Goal: Task Accomplishment & Management: Use online tool/utility

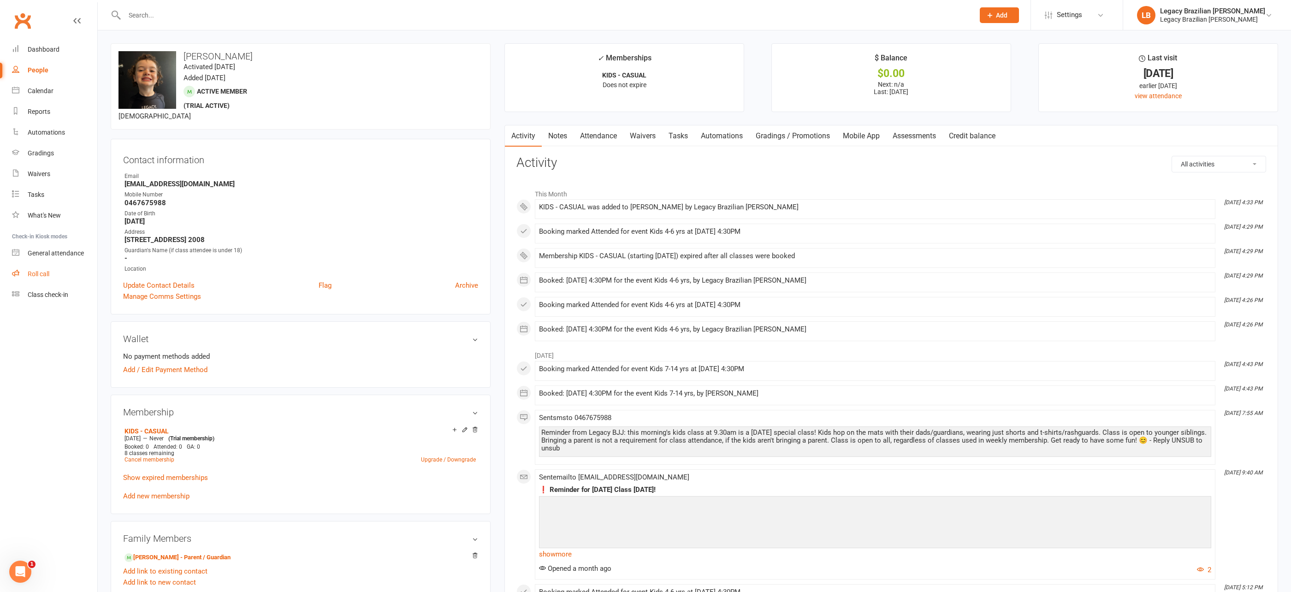
click at [47, 271] on div "Roll call" at bounding box center [39, 273] width 22 height 7
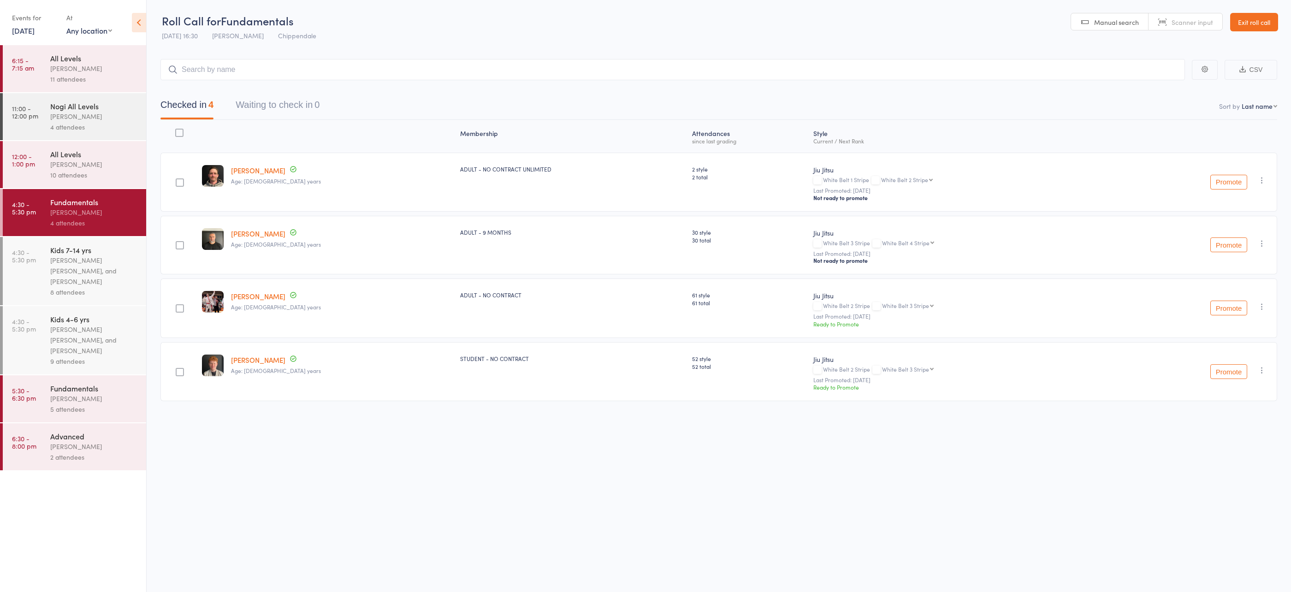
click at [65, 395] on div "[PERSON_NAME]" at bounding box center [94, 398] width 88 height 11
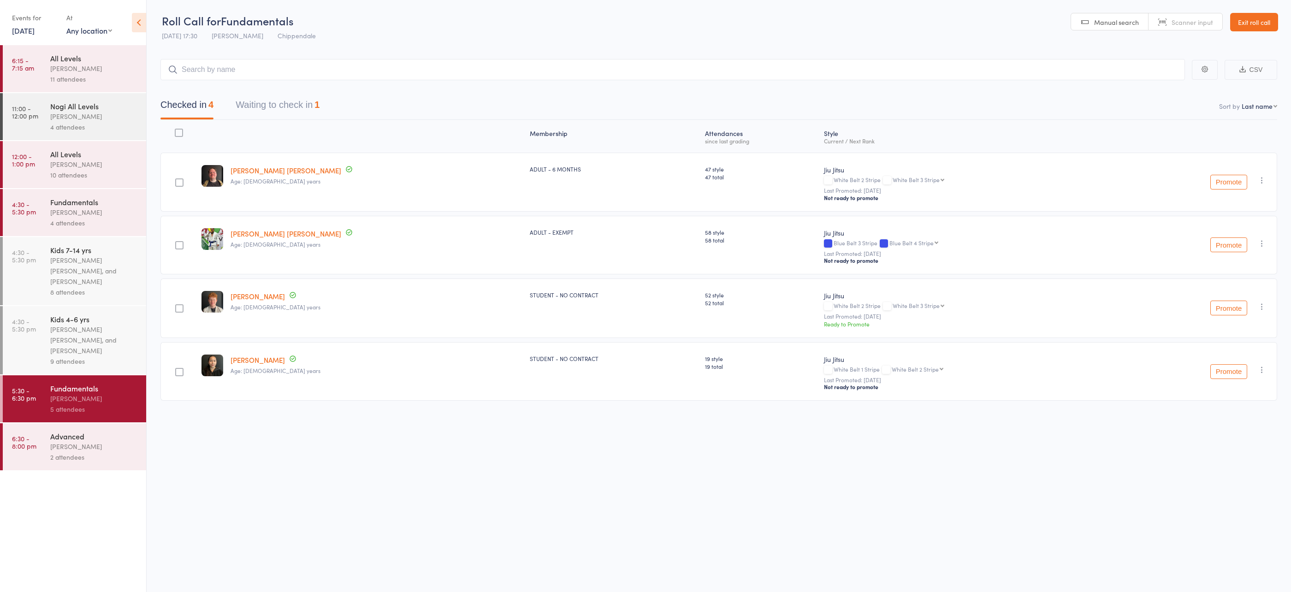
click at [115, 357] on div "9 attendees" at bounding box center [94, 361] width 88 height 11
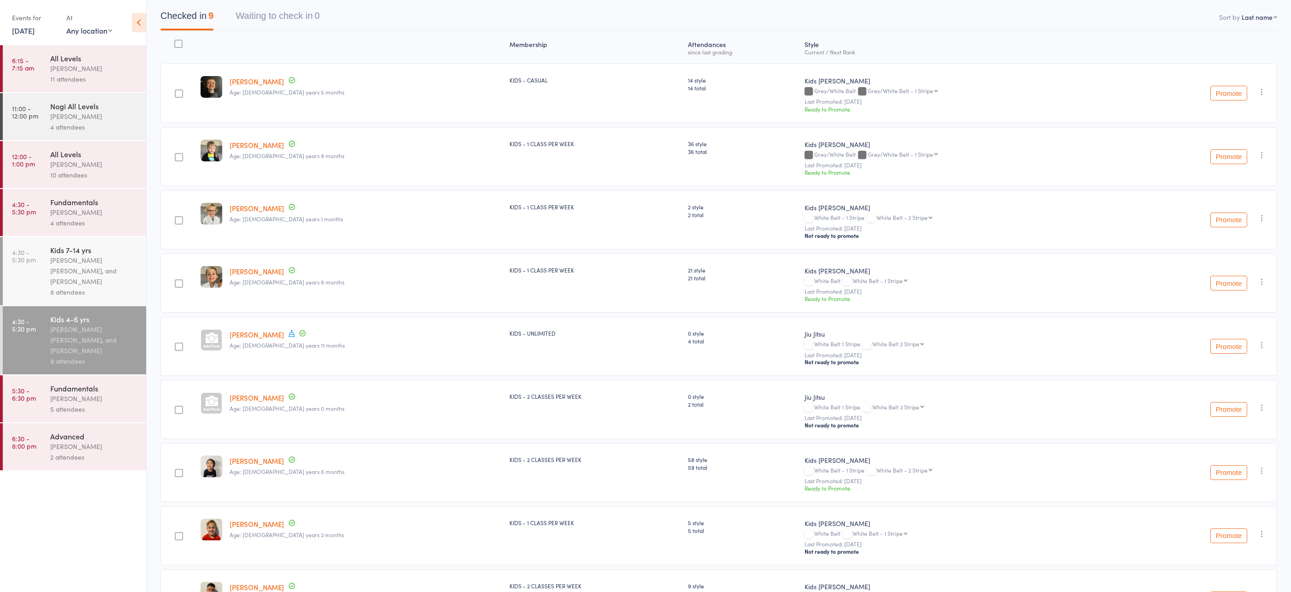
scroll to position [105, 0]
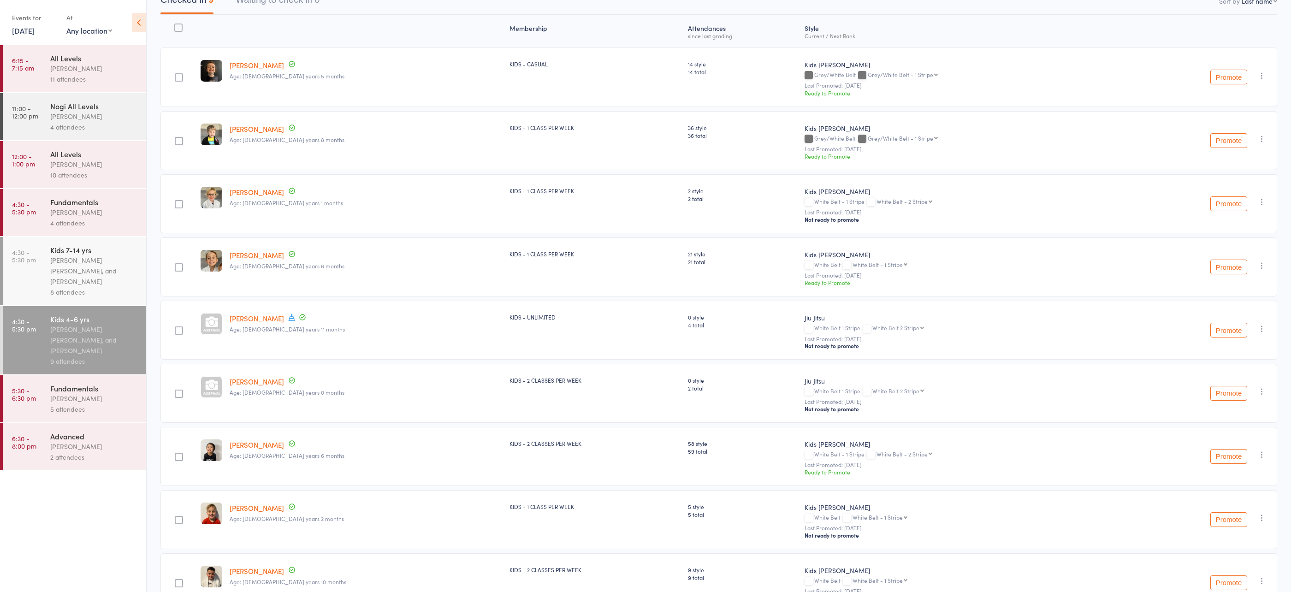
click at [94, 270] on div "[PERSON_NAME] [PERSON_NAME], and [PERSON_NAME]" at bounding box center [94, 271] width 88 height 32
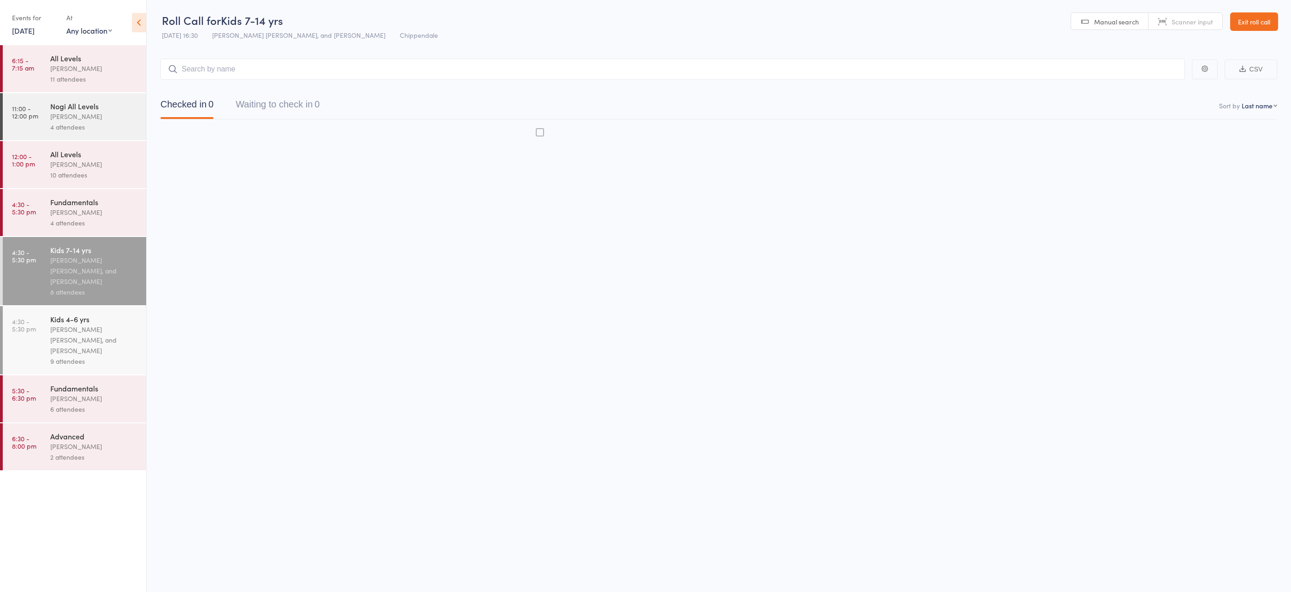
scroll to position [0, 0]
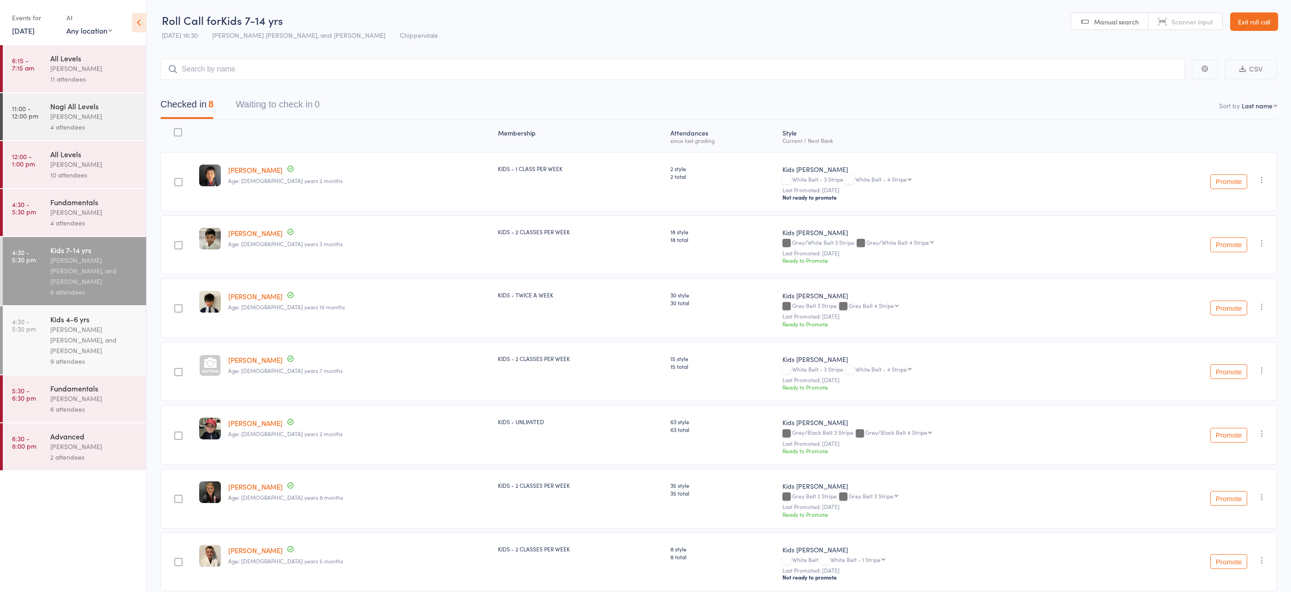
click at [1256, 18] on link "Exit roll call" at bounding box center [1254, 21] width 48 height 18
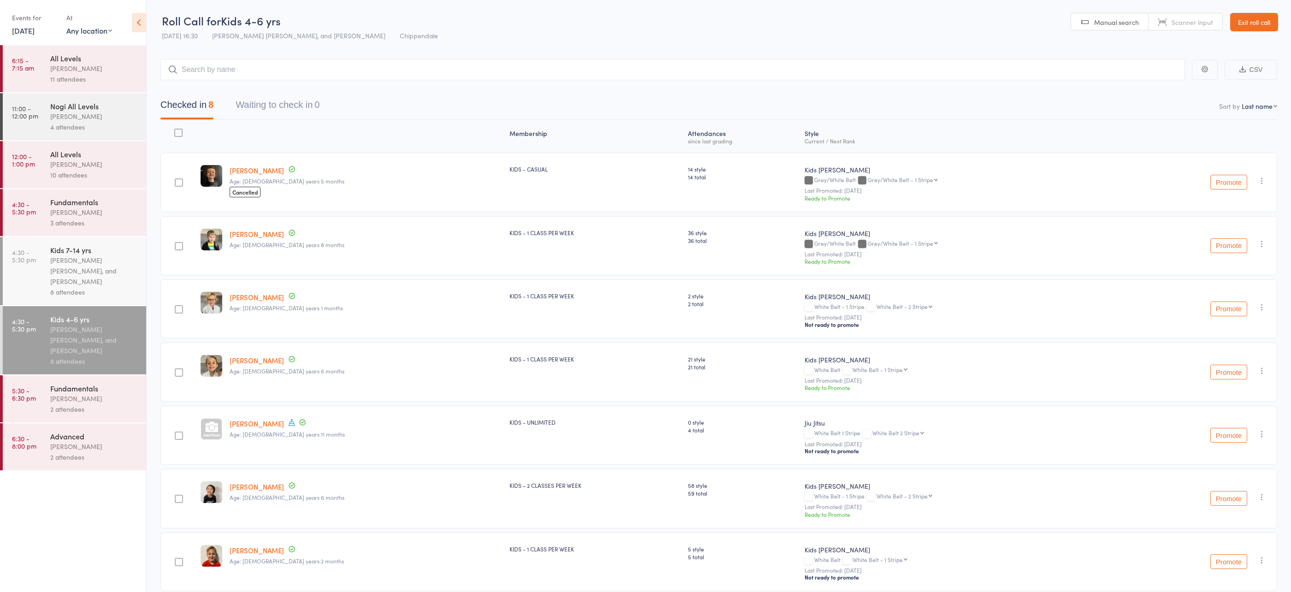
click at [89, 330] on div "[PERSON_NAME] [PERSON_NAME], and [PERSON_NAME]" at bounding box center [94, 340] width 88 height 32
click at [128, 422] on div "Fundamentals [PERSON_NAME] 2 attendees" at bounding box center [98, 398] width 96 height 47
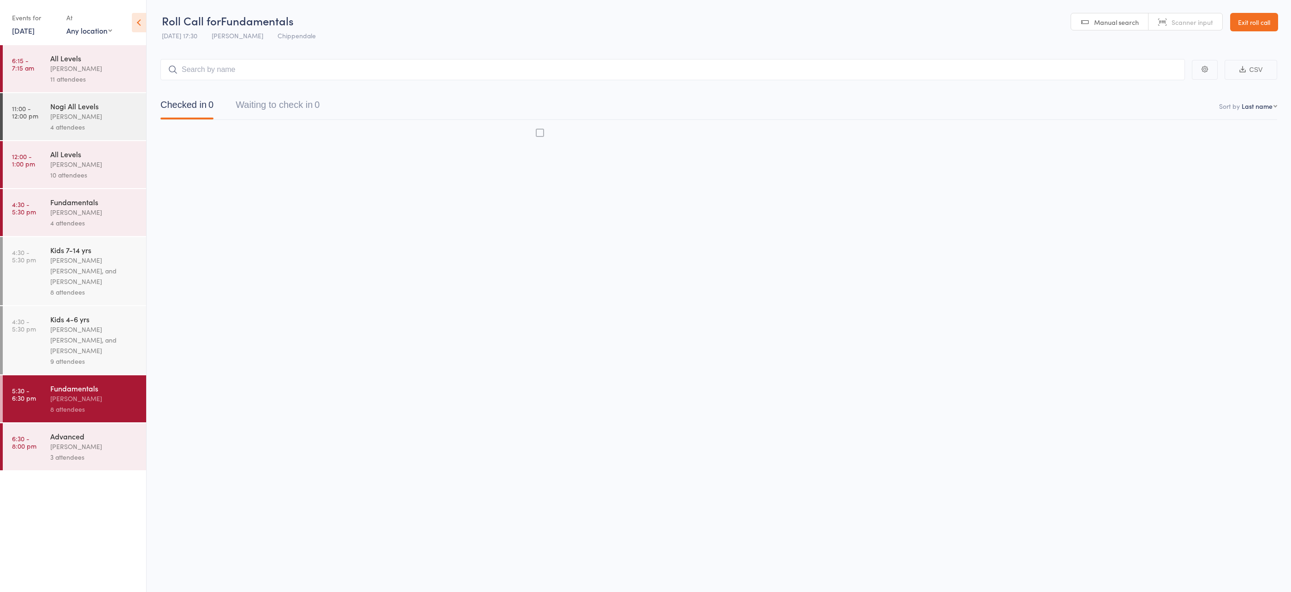
click at [118, 403] on div "[PERSON_NAME]" at bounding box center [94, 398] width 88 height 11
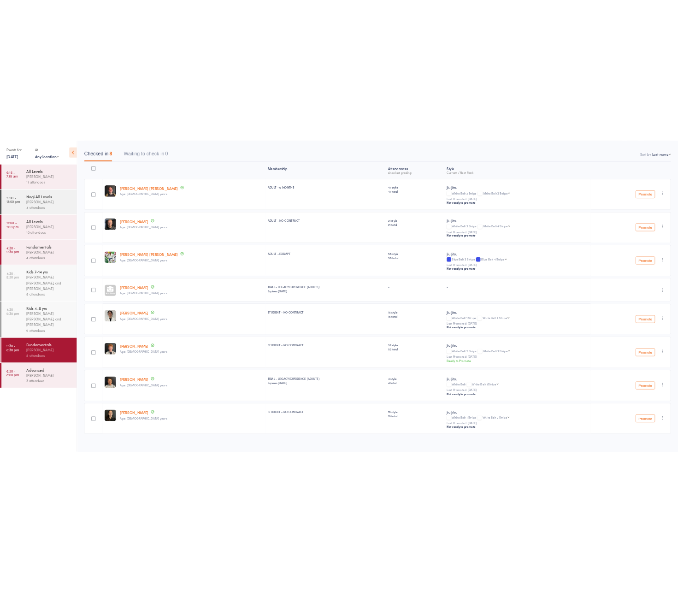
scroll to position [81, 0]
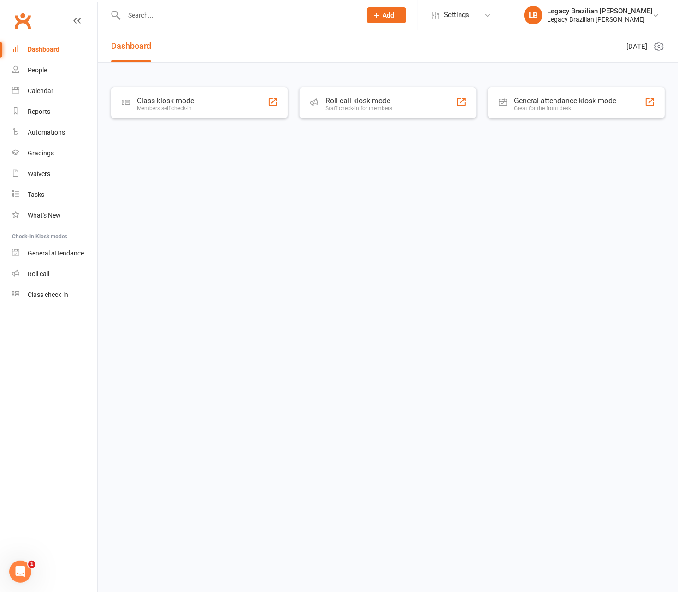
click at [230, 11] on input "text" at bounding box center [238, 15] width 234 height 13
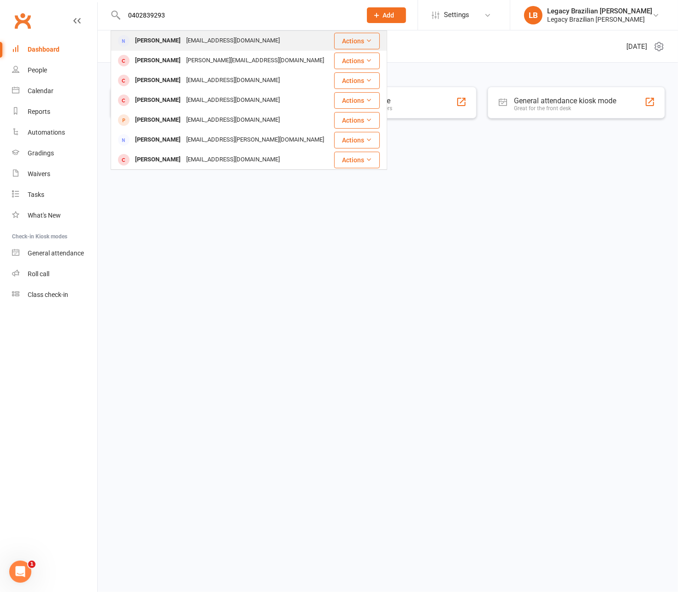
type input "0402839293"
click at [191, 44] on div "shiva.mackie@gmail.com" at bounding box center [232, 40] width 99 height 13
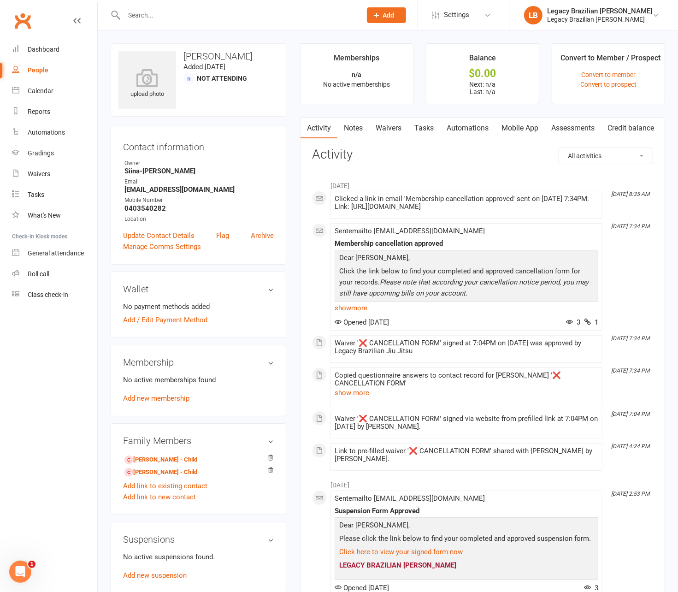
click at [227, 19] on input "text" at bounding box center [238, 15] width 234 height 13
